Goal: Task Accomplishment & Management: Manage account settings

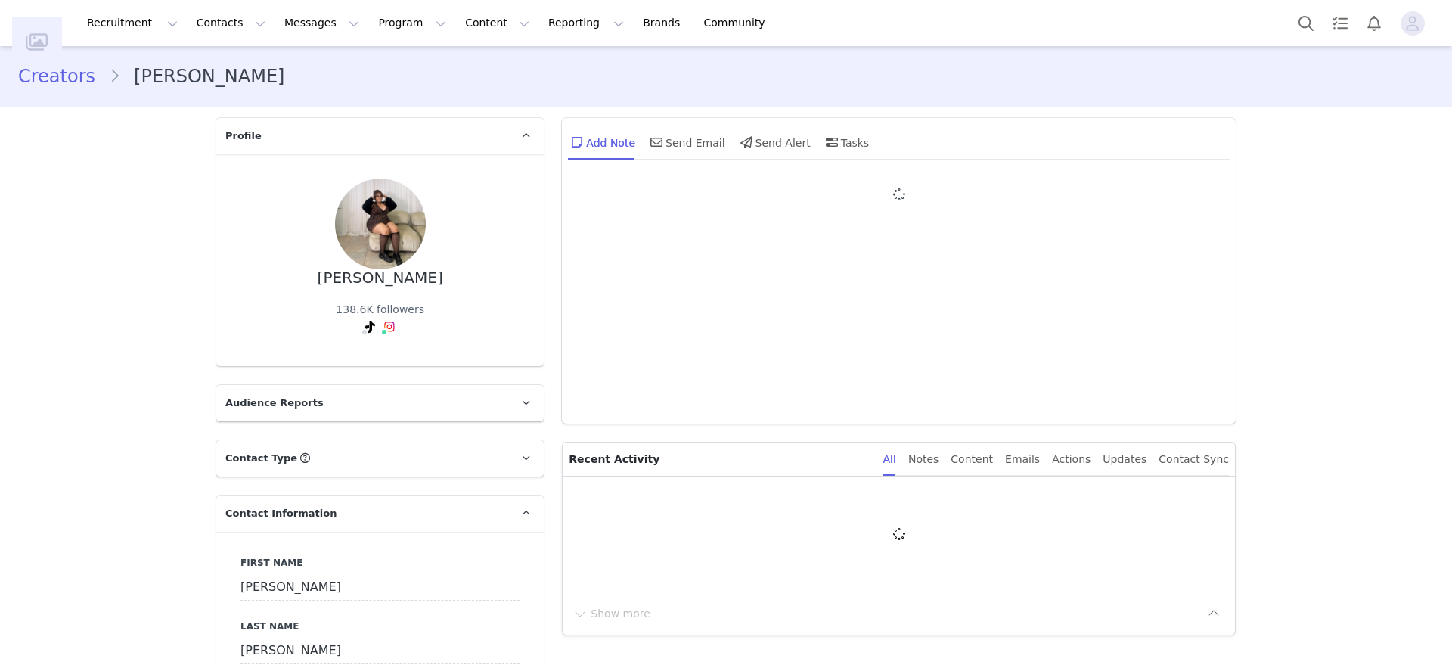
type input "+1 ([GEOGRAPHIC_DATA])"
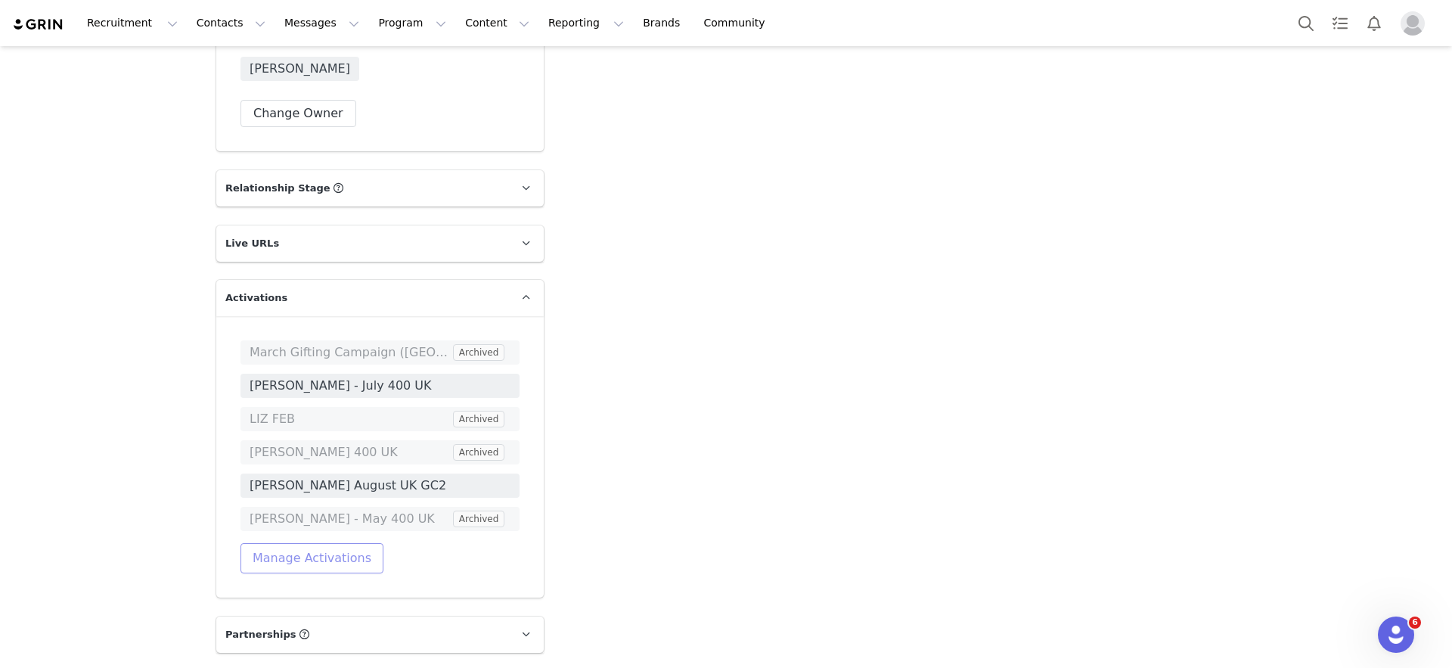
scroll to position [2346, 0]
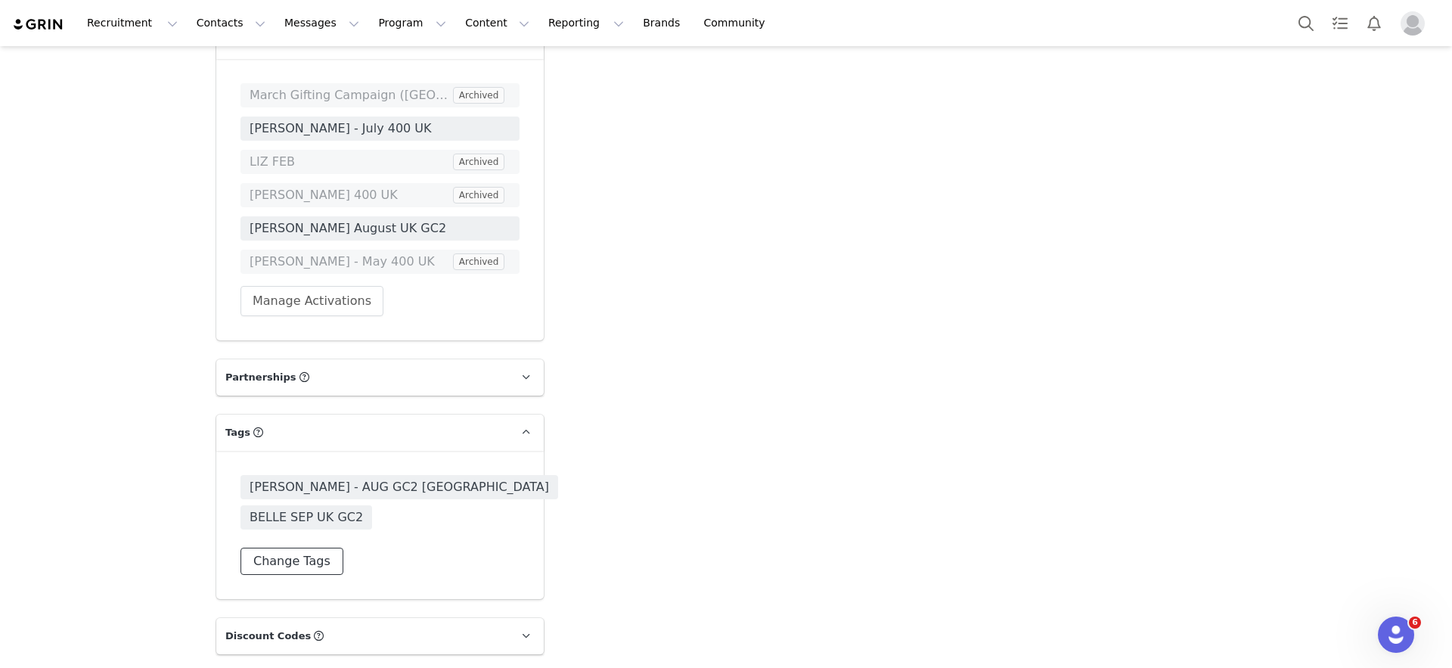
click at [312, 548] on button "Change Tags" at bounding box center [292, 561] width 103 height 27
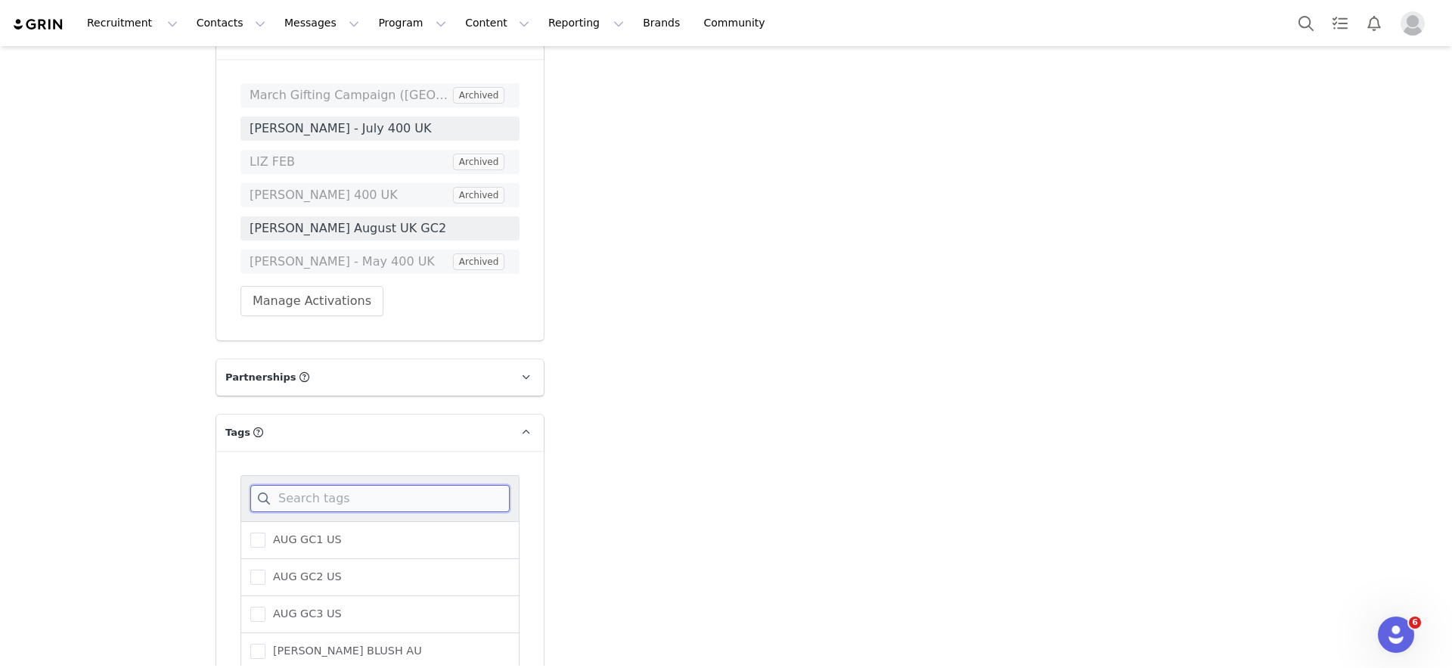
click at [318, 485] on input at bounding box center [379, 498] width 259 height 27
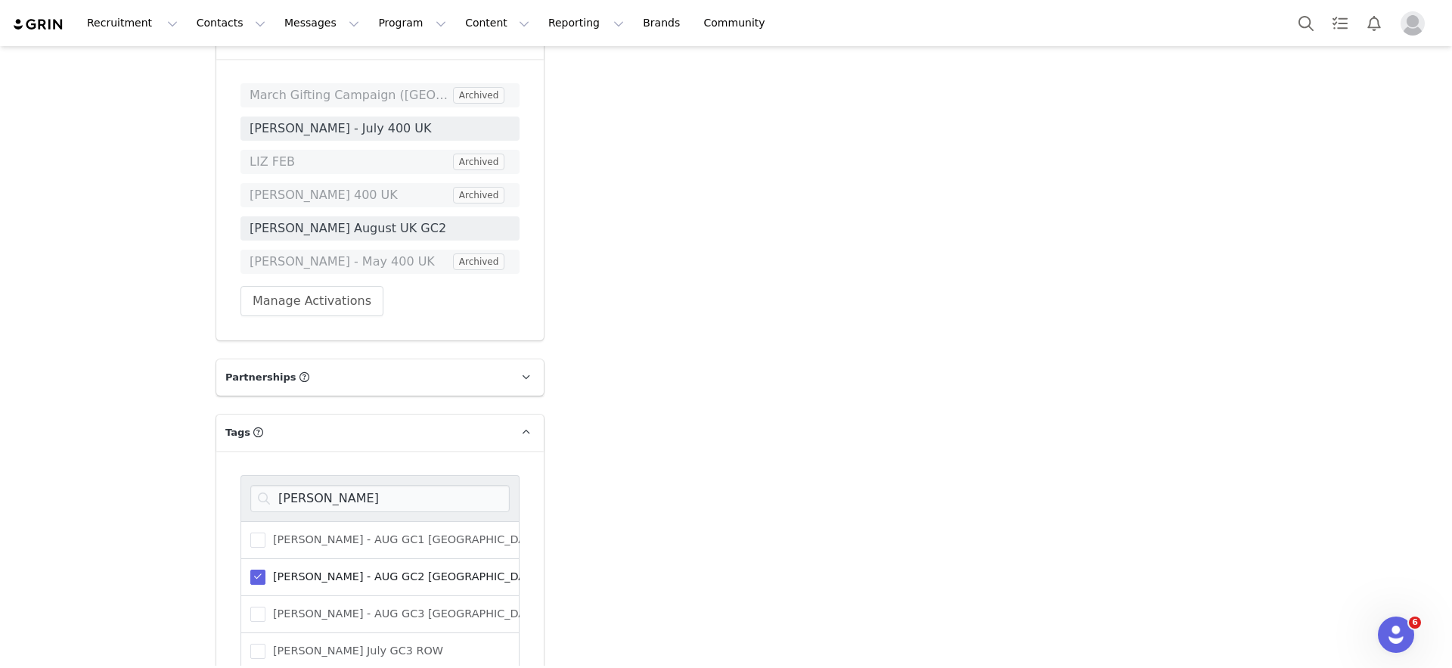
click at [335, 570] on span "[PERSON_NAME] - AUG GC2 [GEOGRAPHIC_DATA]" at bounding box center [404, 577] width 277 height 14
click at [266, 570] on input "[PERSON_NAME] - AUG GC2 [GEOGRAPHIC_DATA]" at bounding box center [266, 570] width 0 height 0
drag, startPoint x: 336, startPoint y: 418, endPoint x: 277, endPoint y: 418, distance: 59.0
click at [277, 485] on input "[PERSON_NAME]" at bounding box center [379, 498] width 259 height 27
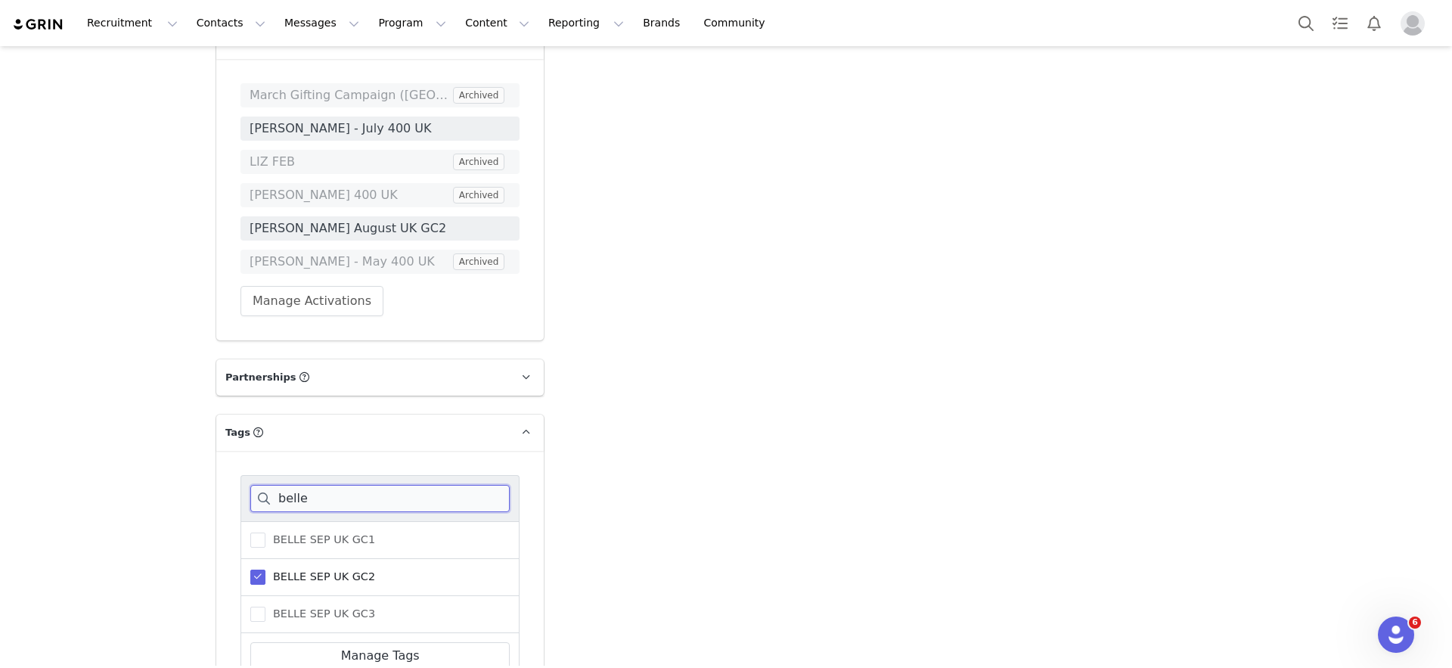
type input "belle"
click at [274, 570] on span "BELLE SEP UK GC2" at bounding box center [321, 577] width 110 height 14
click at [266, 570] on input "BELLE SEP UK GC2" at bounding box center [266, 570] width 0 height 0
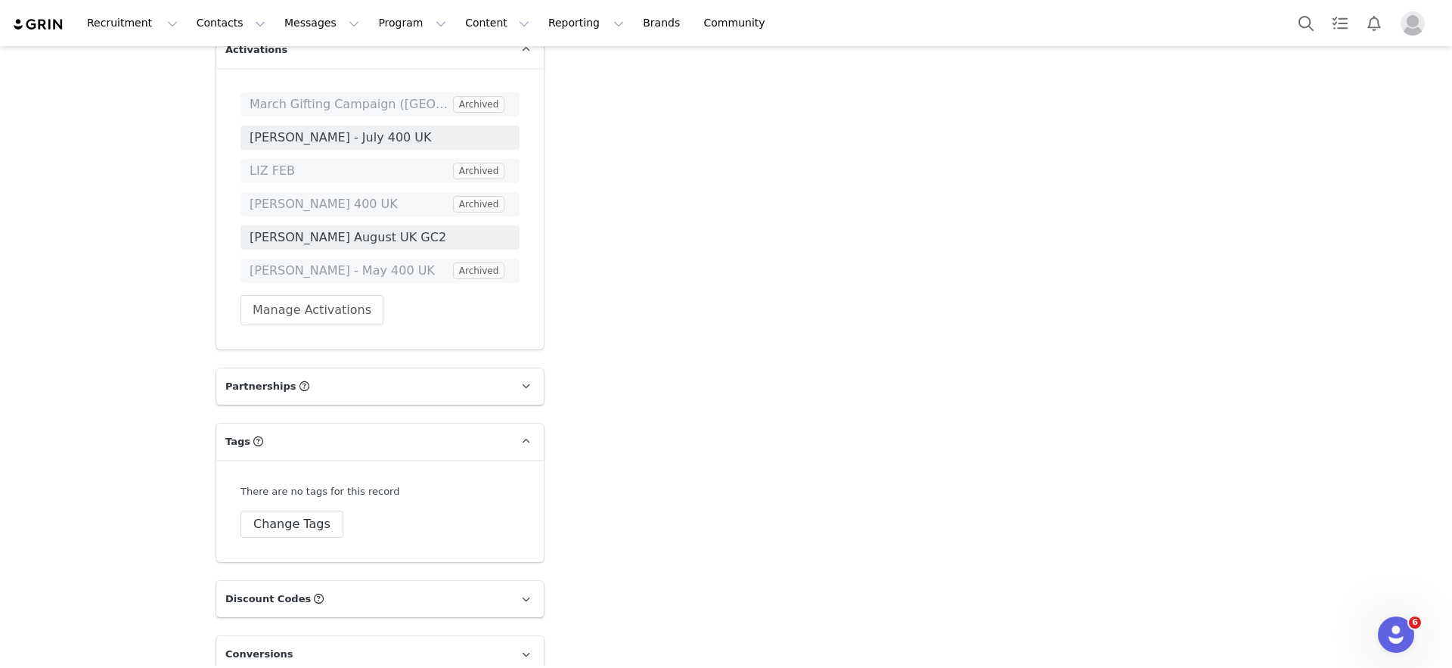
scroll to position [2331, 0]
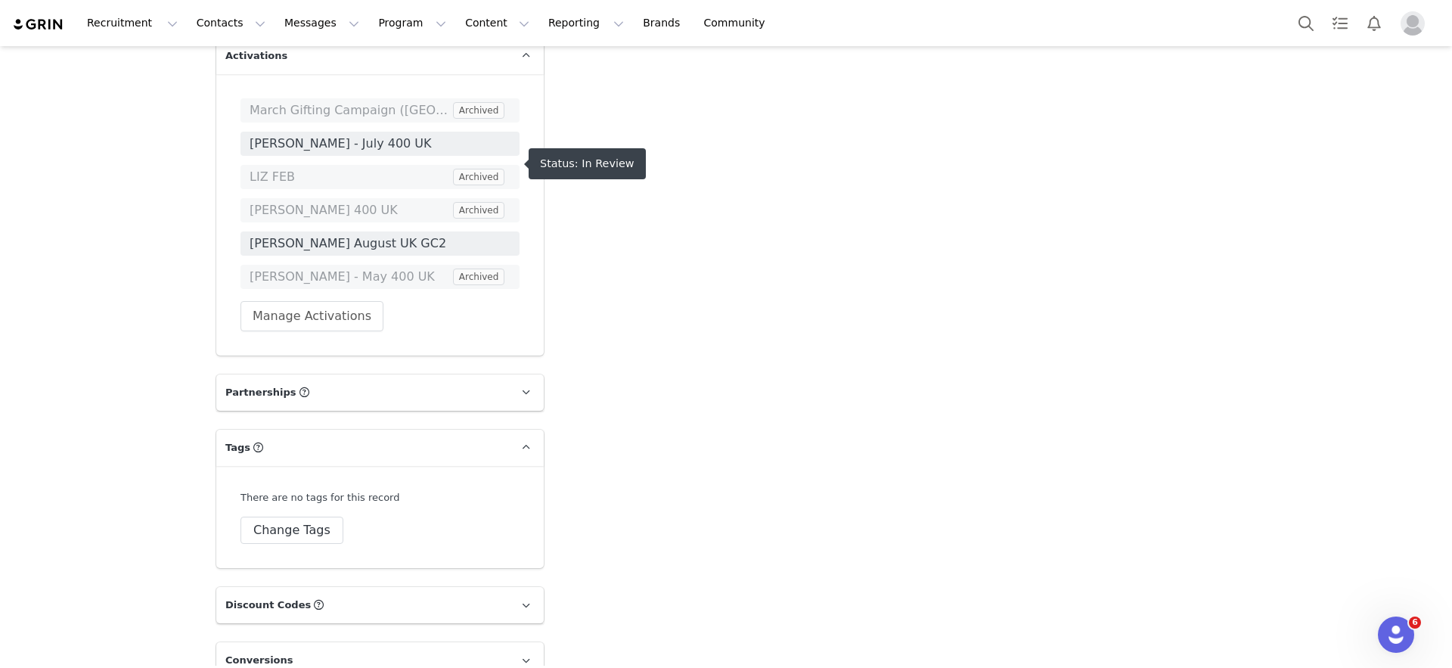
click at [341, 234] on span "[PERSON_NAME] August UK GC2" at bounding box center [380, 243] width 261 height 18
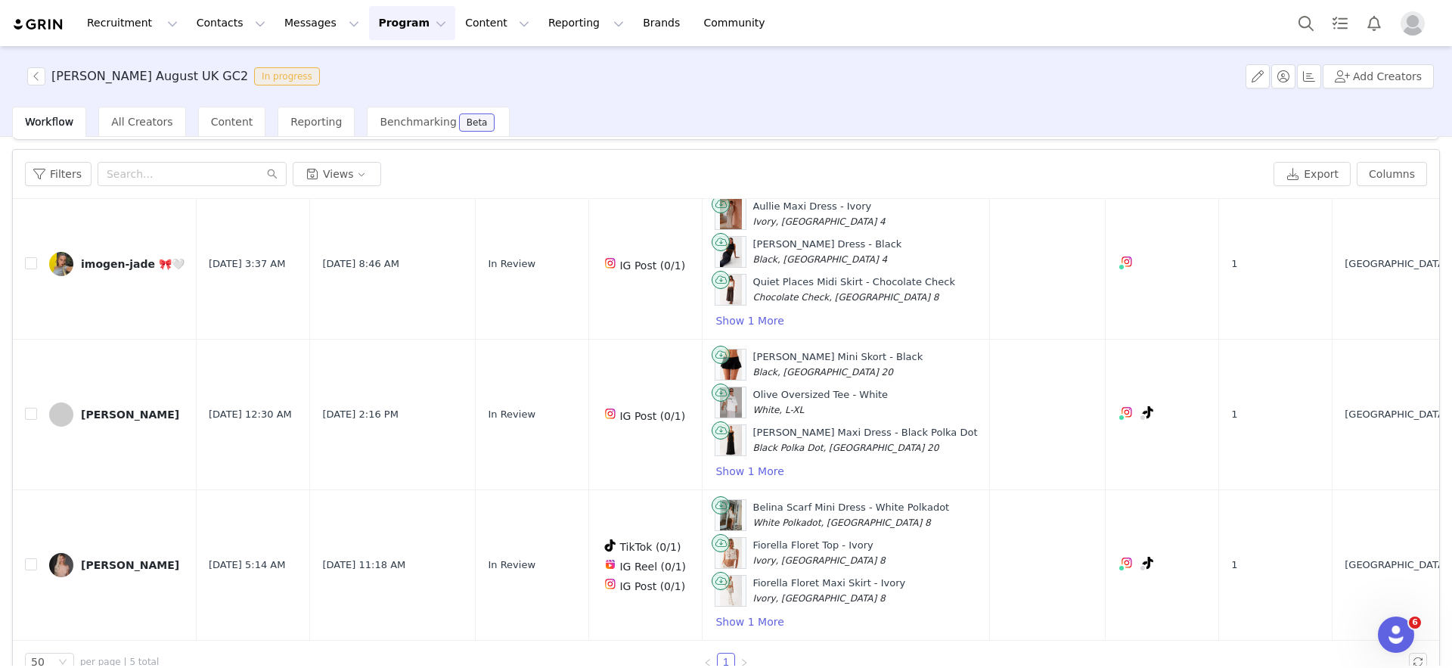
scroll to position [72, 0]
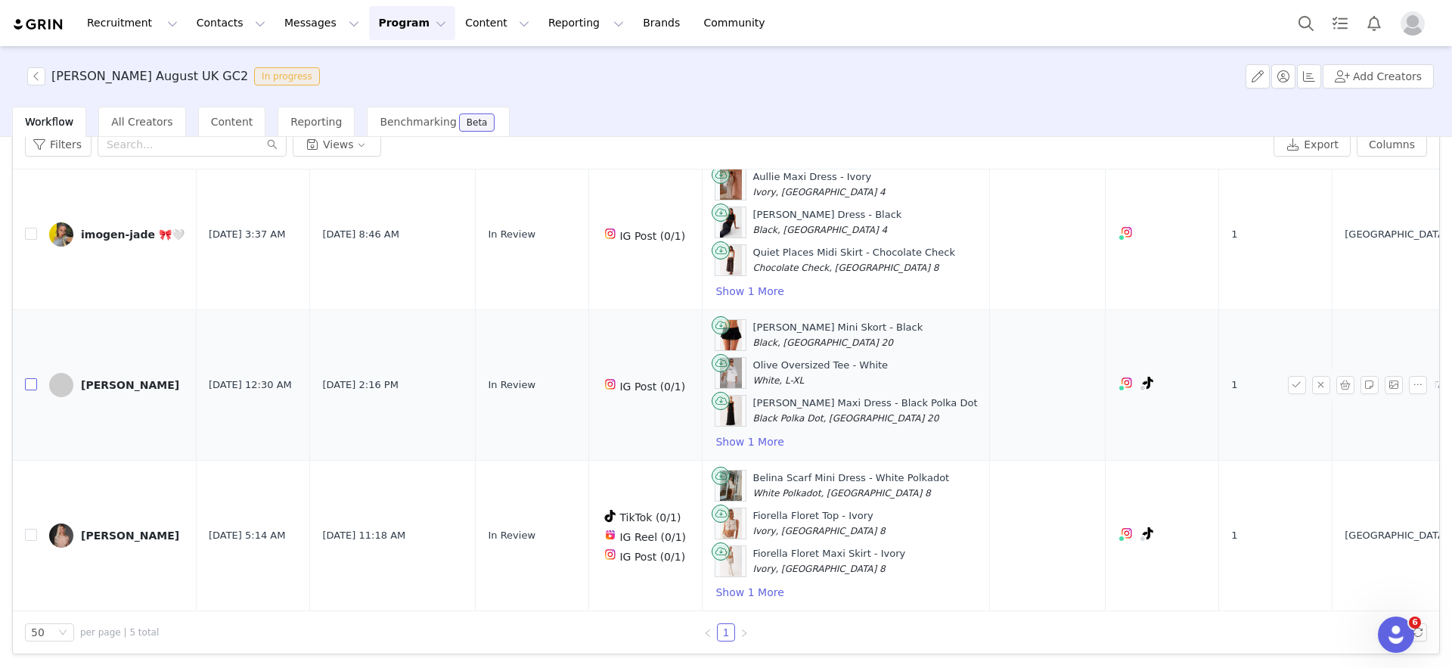
click at [31, 384] on input "checkbox" at bounding box center [31, 384] width 12 height 12
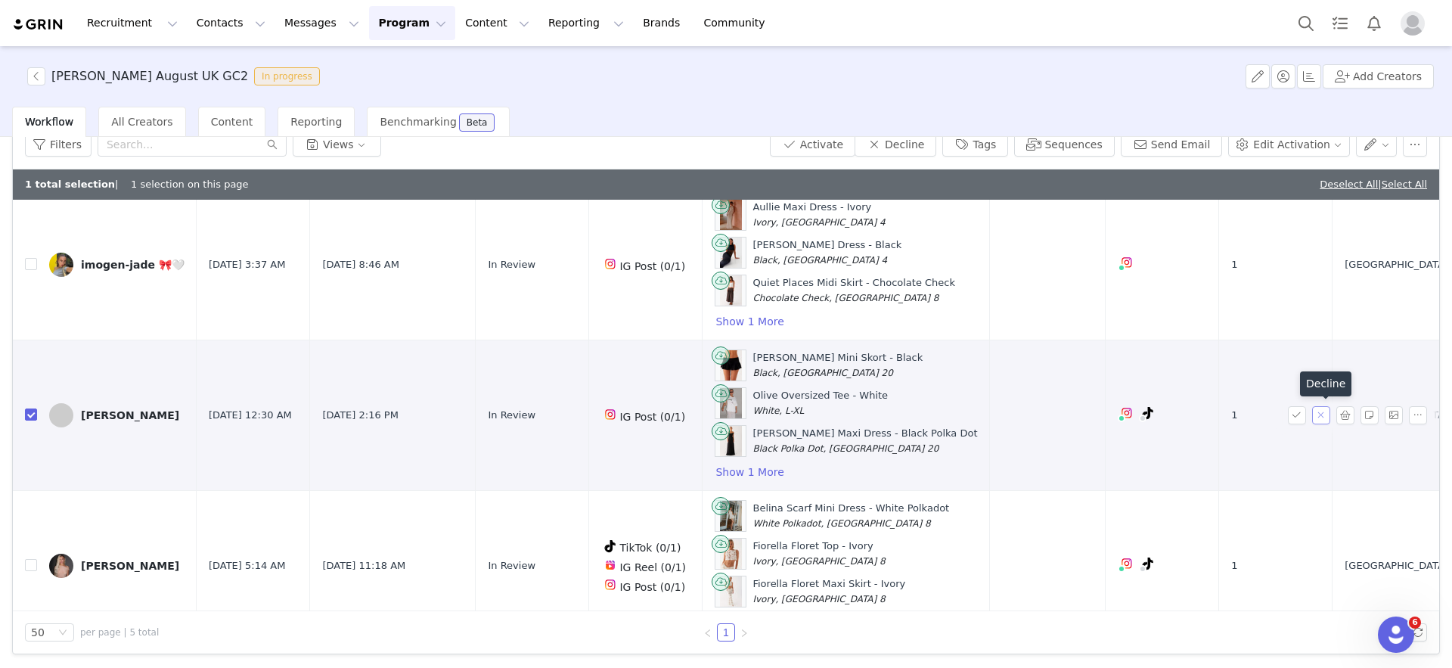
click at [1322, 415] on button "button" at bounding box center [1321, 415] width 18 height 18
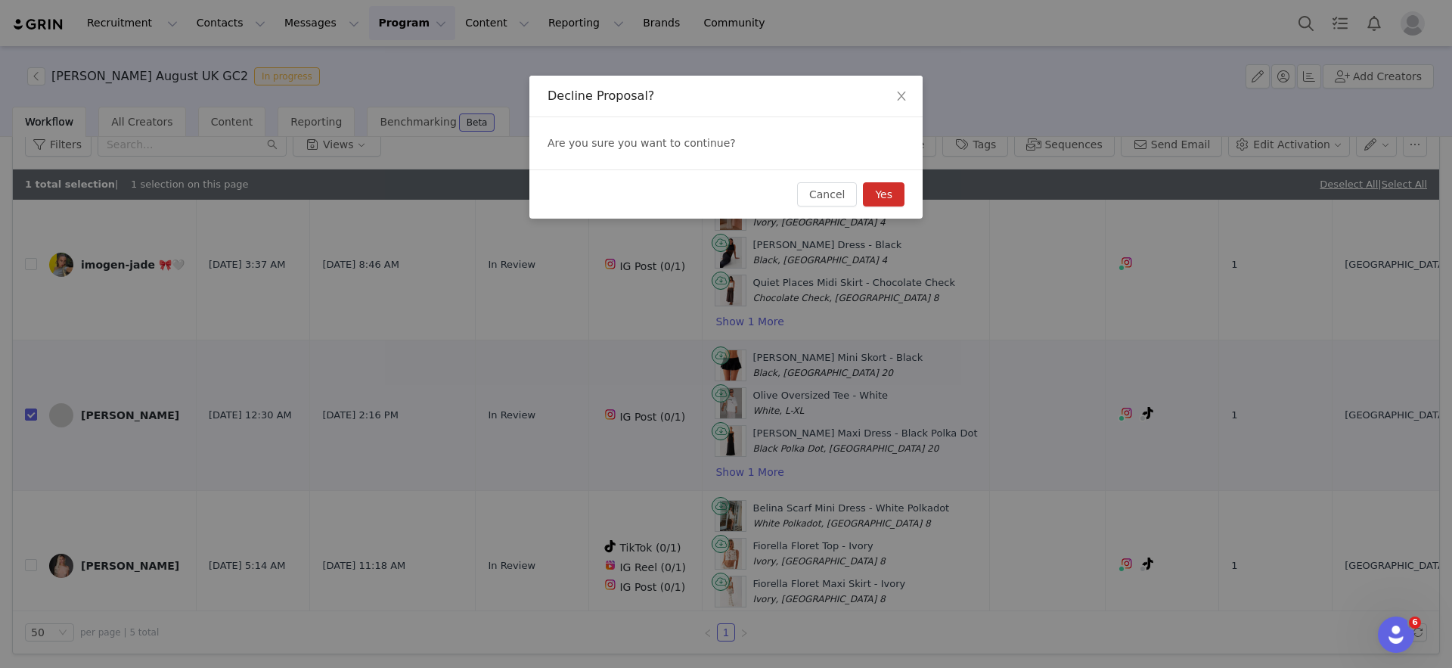
click at [890, 193] on button "Yes" at bounding box center [884, 194] width 42 height 24
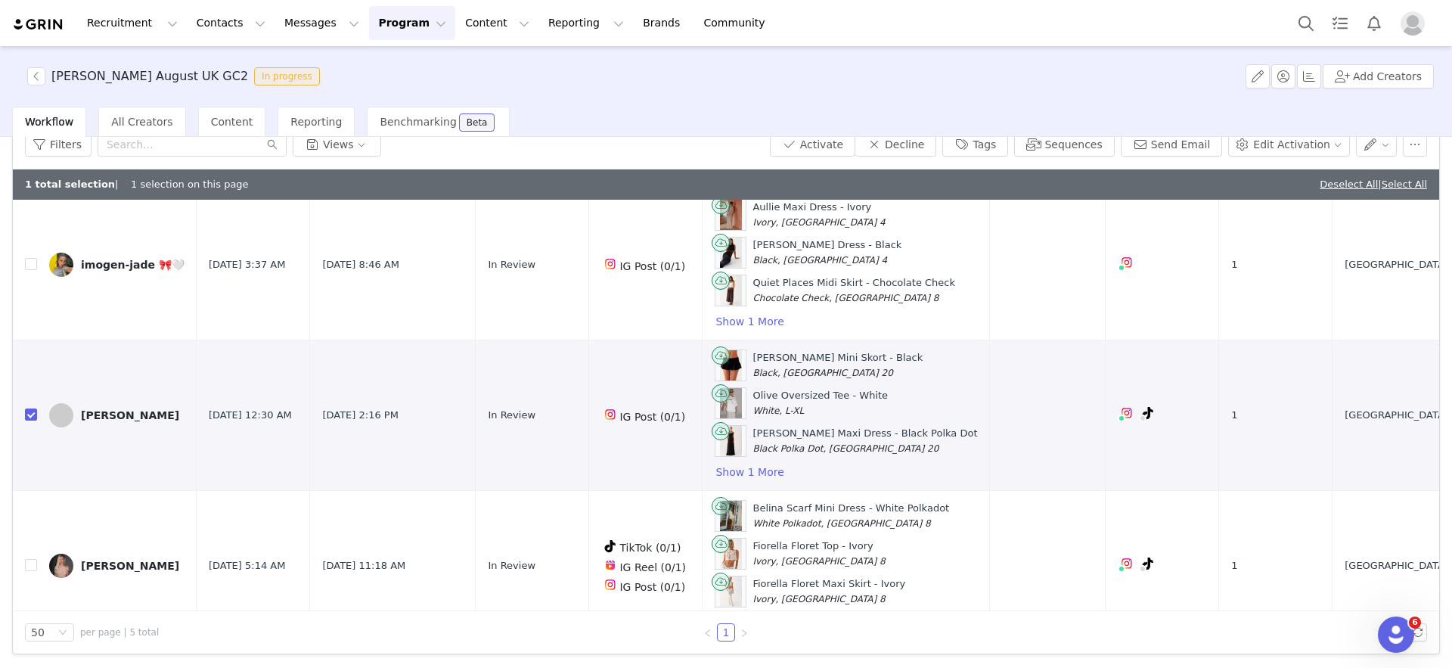
scroll to position [0, 0]
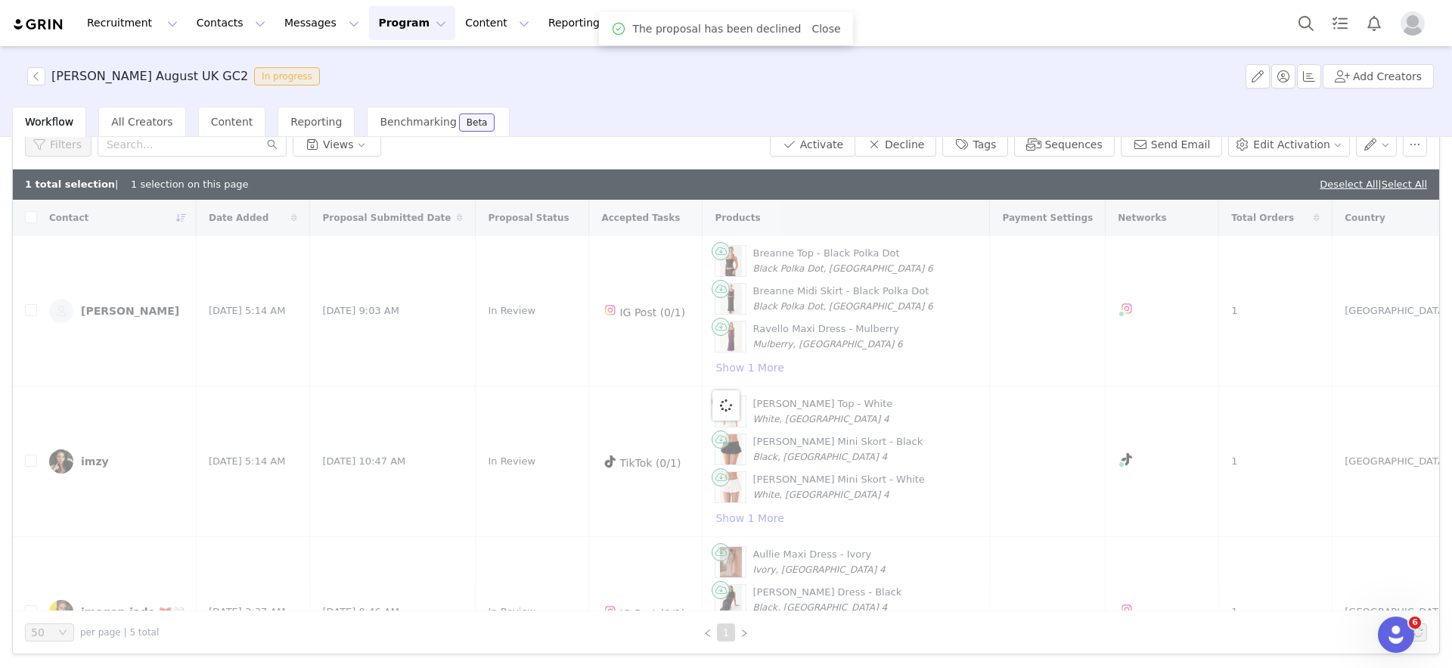
checkbox input "false"
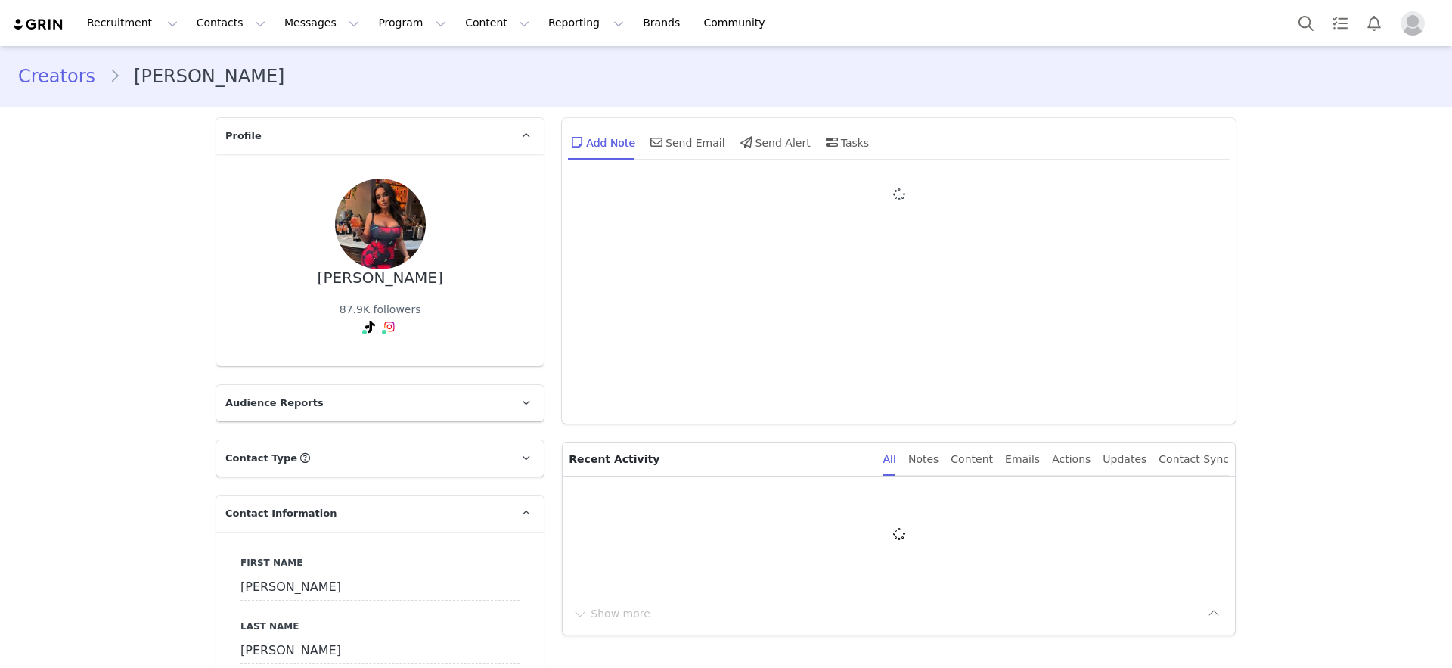
type input "+1 ([GEOGRAPHIC_DATA])"
